Goal: Information Seeking & Learning: Understand process/instructions

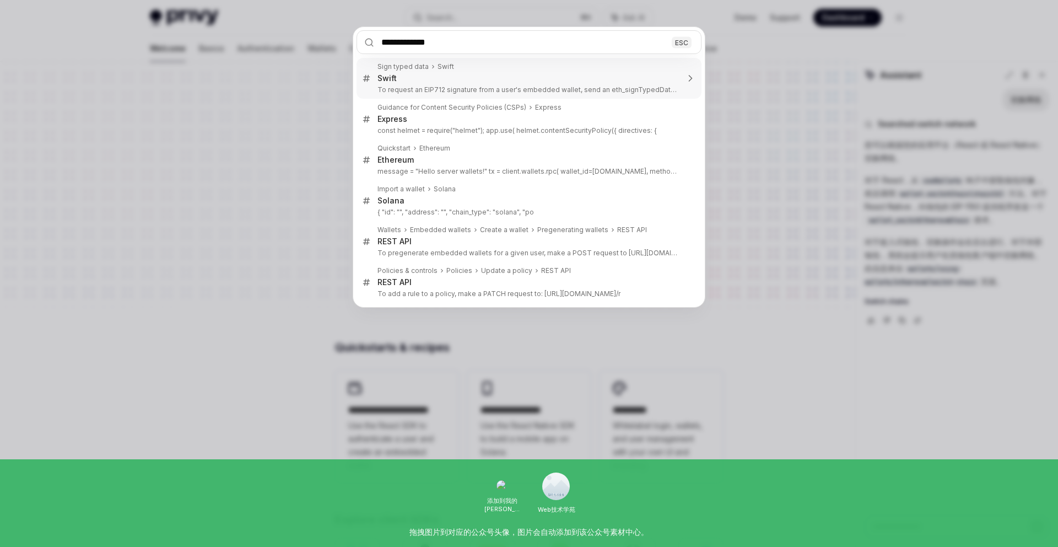
type textarea "*"
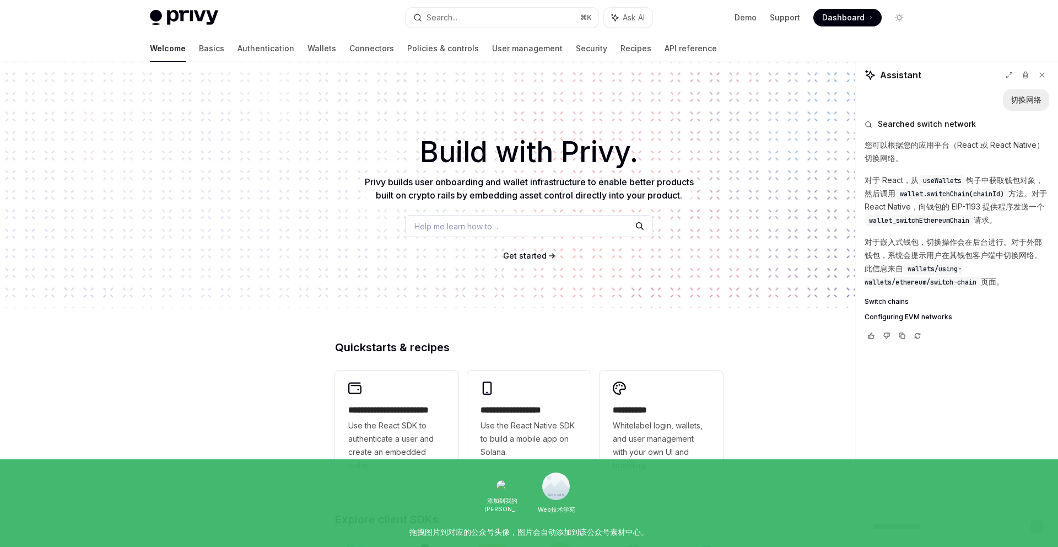
type textarea "*"
click at [459, 226] on span "Help me learn how to…" at bounding box center [456, 226] width 84 height 12
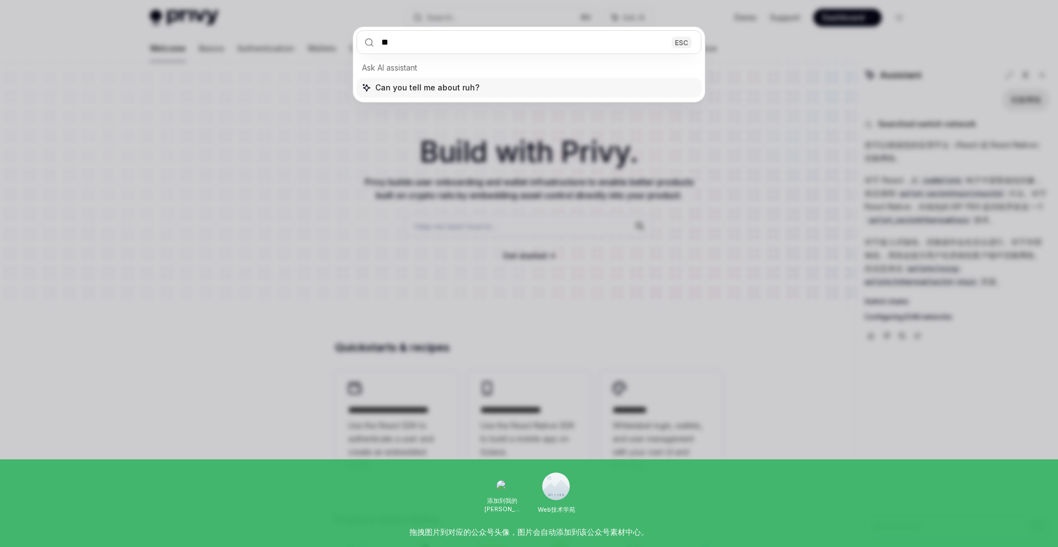
type input "*"
type input "**********"
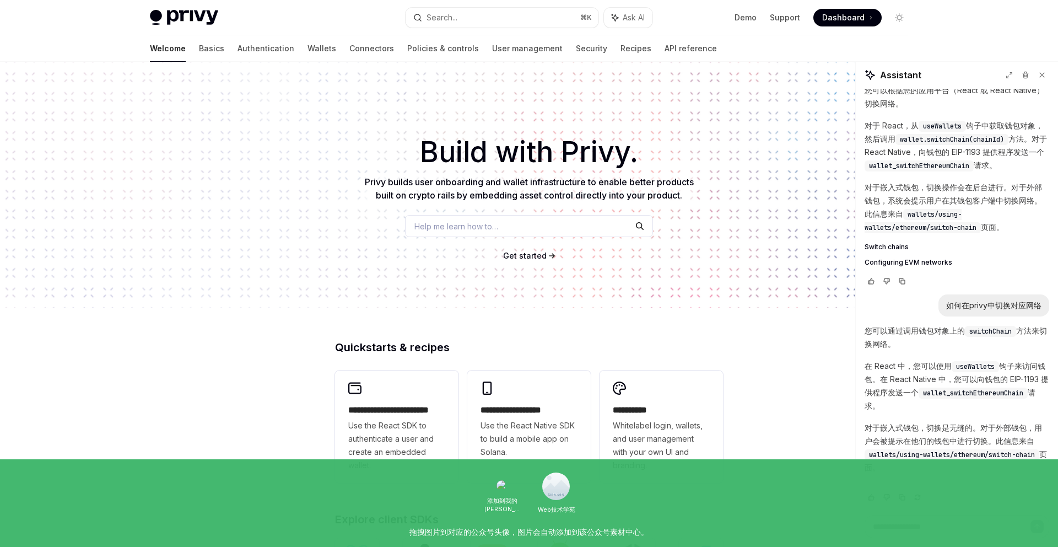
type textarea "*"
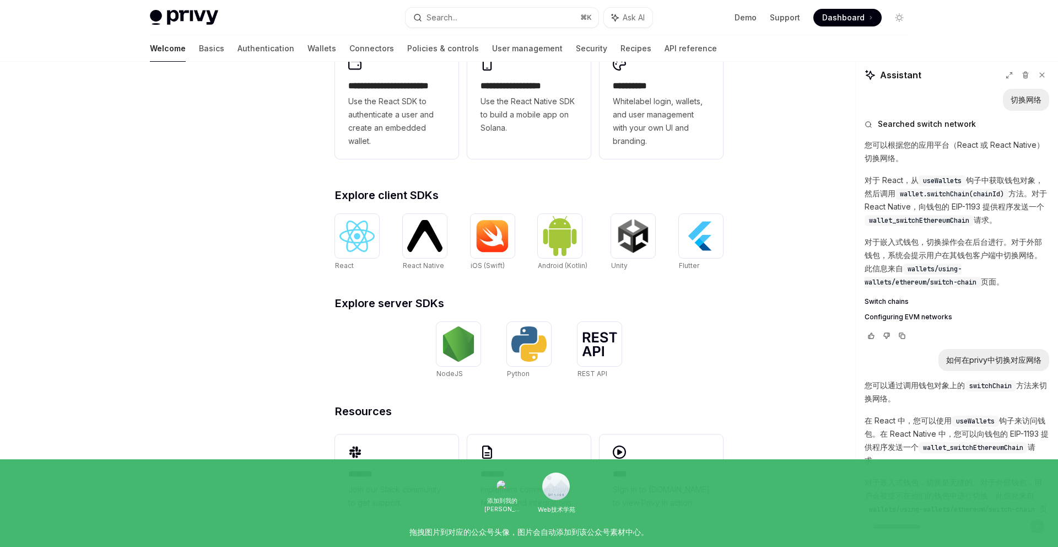
scroll to position [63, 0]
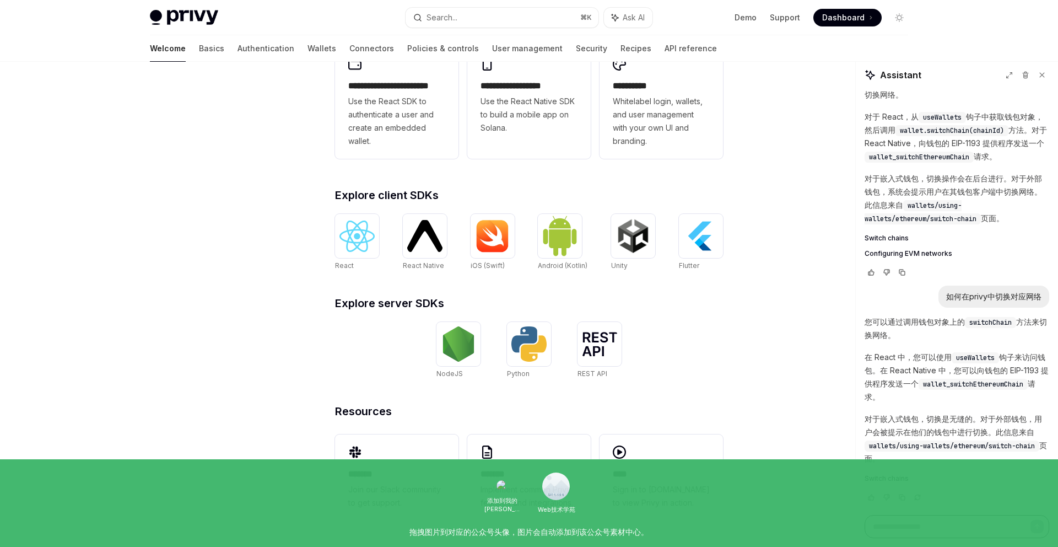
click at [965, 382] on span "wallet_switchEthereumChain" at bounding box center [973, 384] width 100 height 9
copy span "wallet_switchEthereumChain"
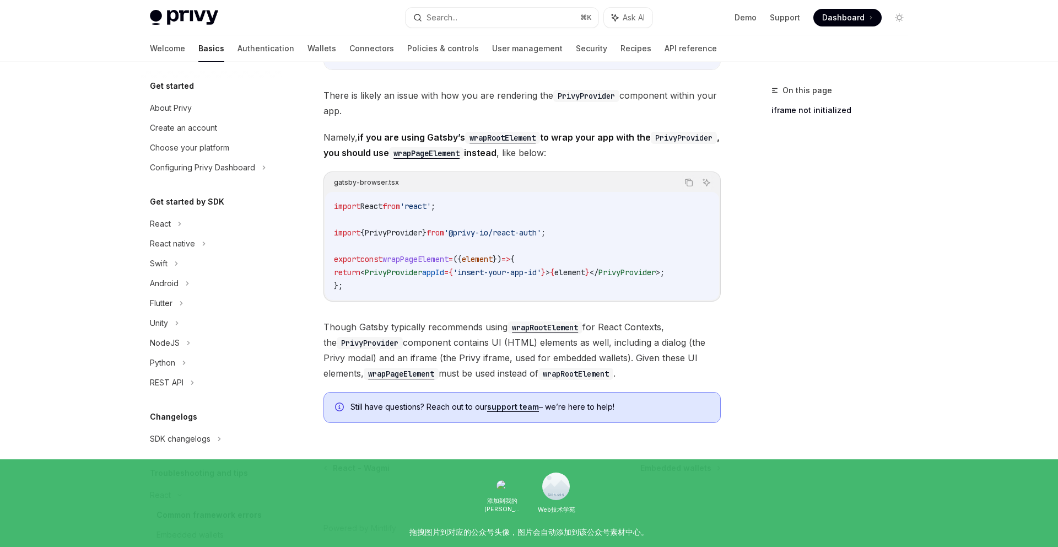
scroll to position [325, 0]
